Goal: Obtain resource: Download file/media

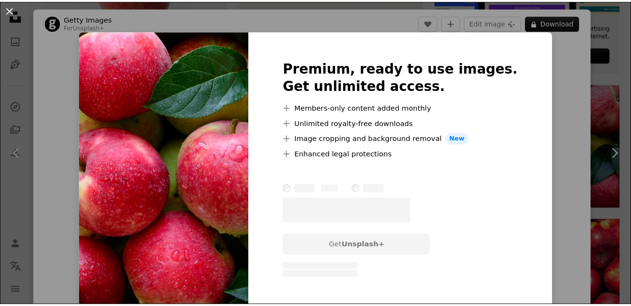
scroll to position [414, 0]
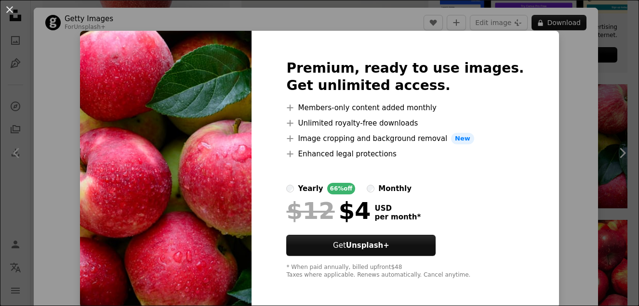
click at [184, 68] on img at bounding box center [166, 170] width 172 height 278
click at [593, 11] on div "An X shape Premium, ready to use images. Get unlimited access. A plus sign Memb…" at bounding box center [319, 153] width 639 height 306
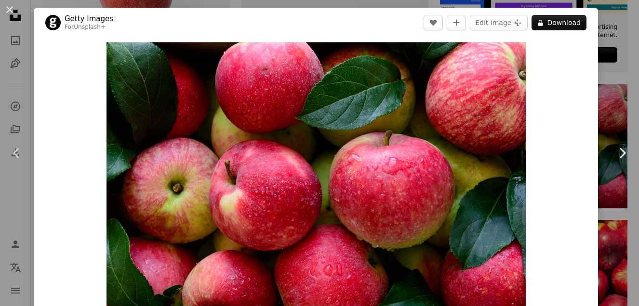
click at [607, 175] on link "Chevron right" at bounding box center [622, 153] width 34 height 93
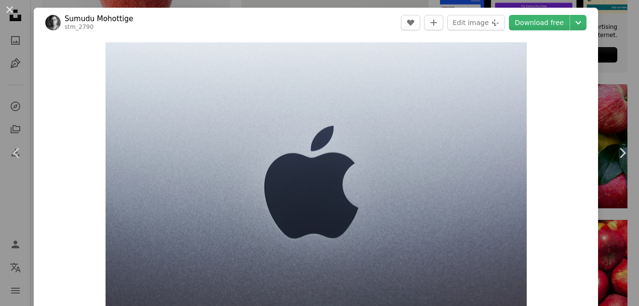
click at [629, 13] on div "An X shape Chevron left Chevron right Sumudu Mohottige stm_2790 A heart A plus …" at bounding box center [319, 153] width 639 height 306
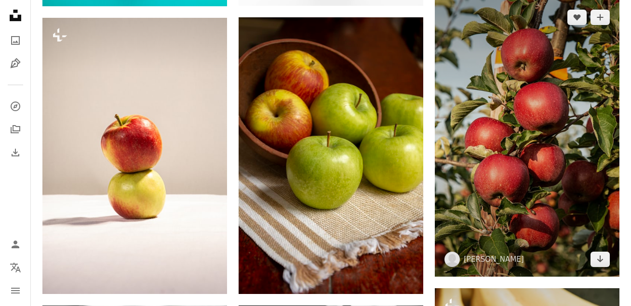
scroll to position [916, 0]
